Goal: Task Accomplishment & Management: Manage account settings

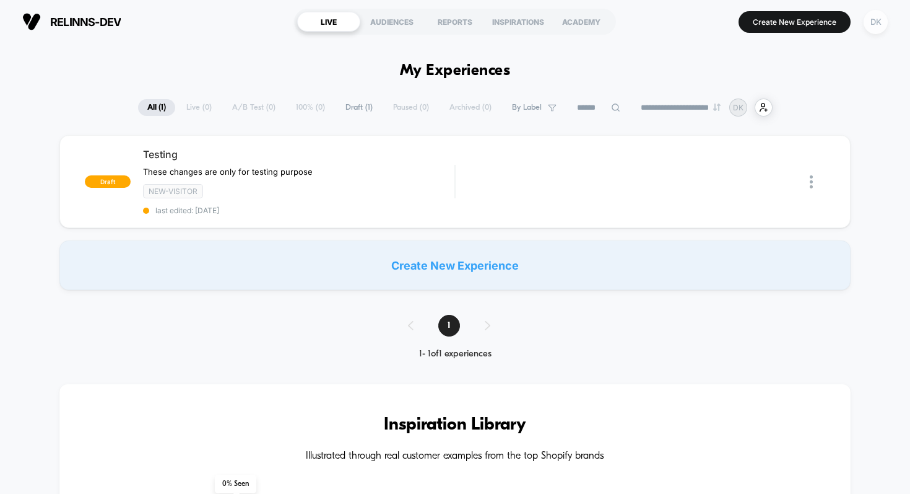
click at [881, 11] on div "DK" at bounding box center [876, 22] width 24 height 24
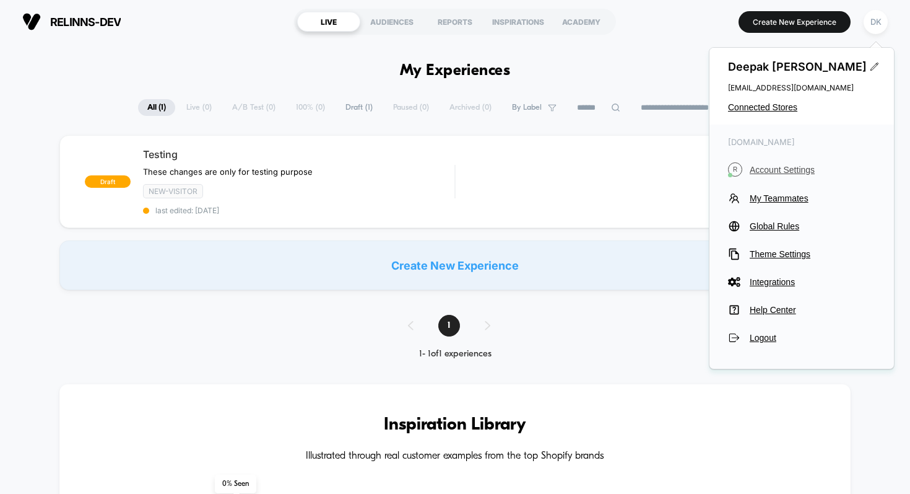
click at [764, 170] on span "Account Settings" at bounding box center [813, 170] width 126 height 10
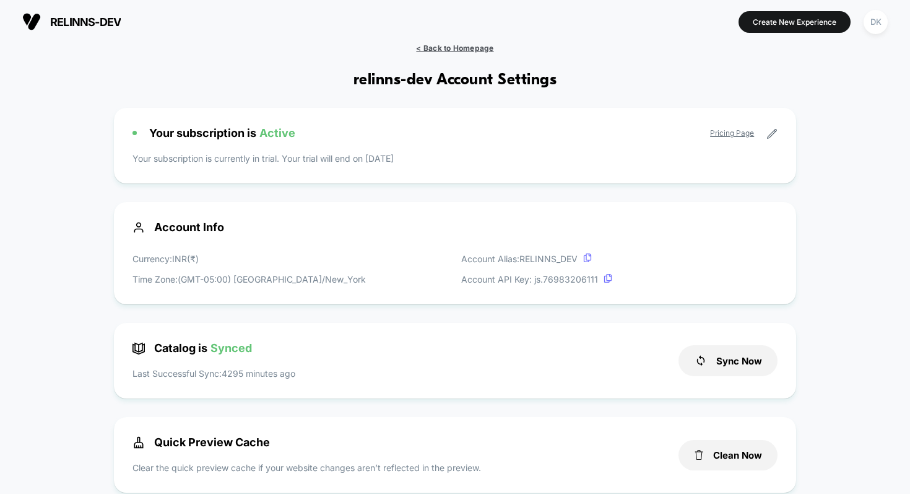
click at [493, 47] on span "< Back to Homepage" at bounding box center [454, 47] width 77 height 9
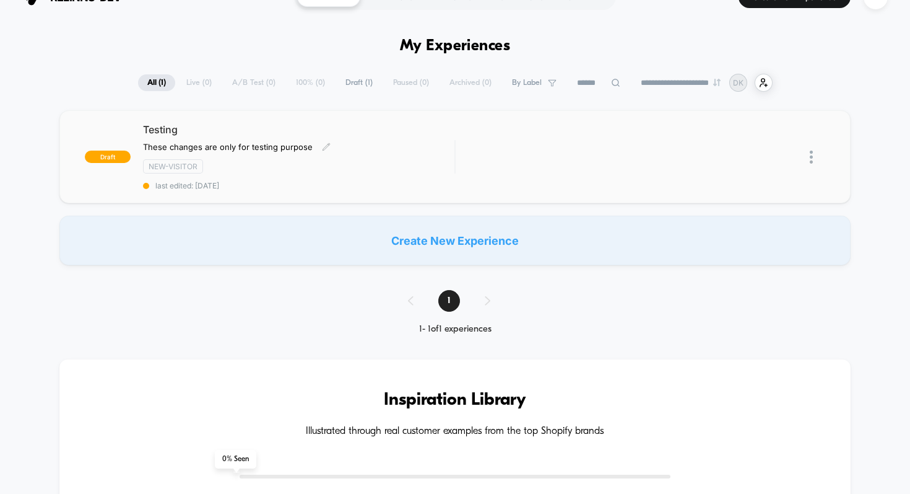
click at [280, 137] on div "Testing These changes are only for testing purpose Click to edit experience det…" at bounding box center [299, 156] width 312 height 67
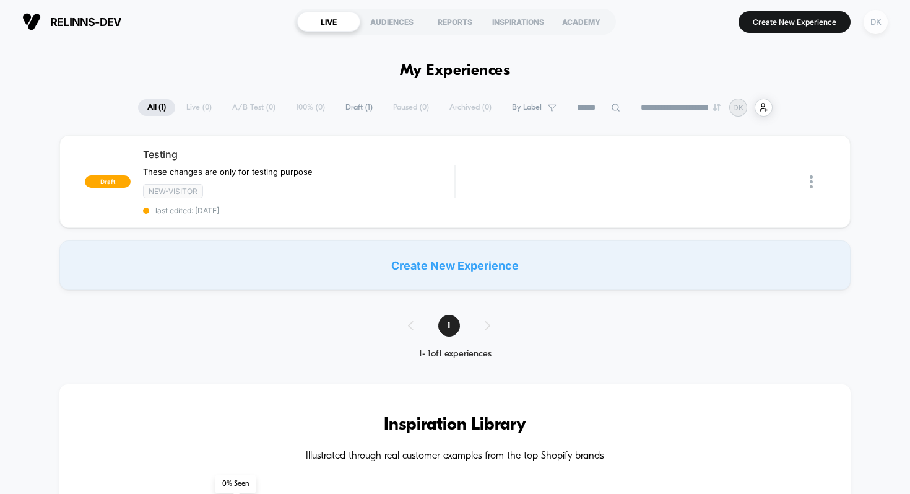
click at [879, 17] on div "DK" at bounding box center [876, 22] width 24 height 24
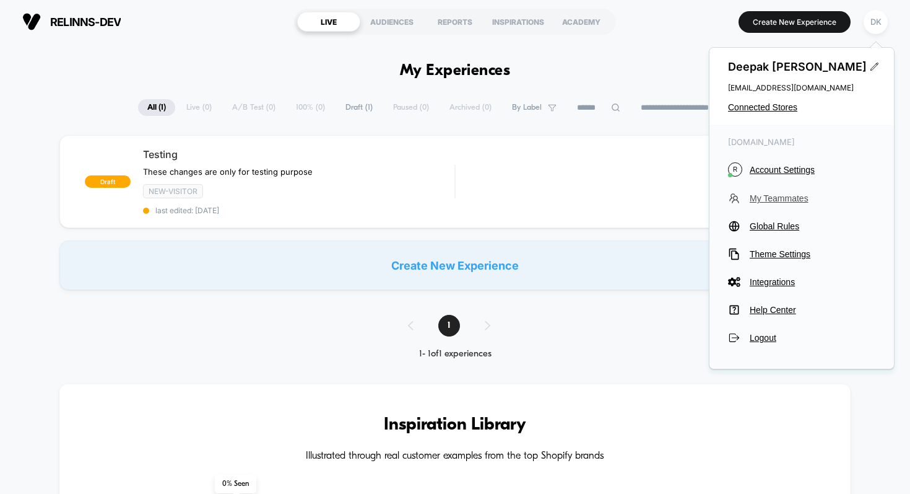
click at [772, 196] on span "My Teammates" at bounding box center [813, 198] width 126 height 10
